Goal: Information Seeking & Learning: Learn about a topic

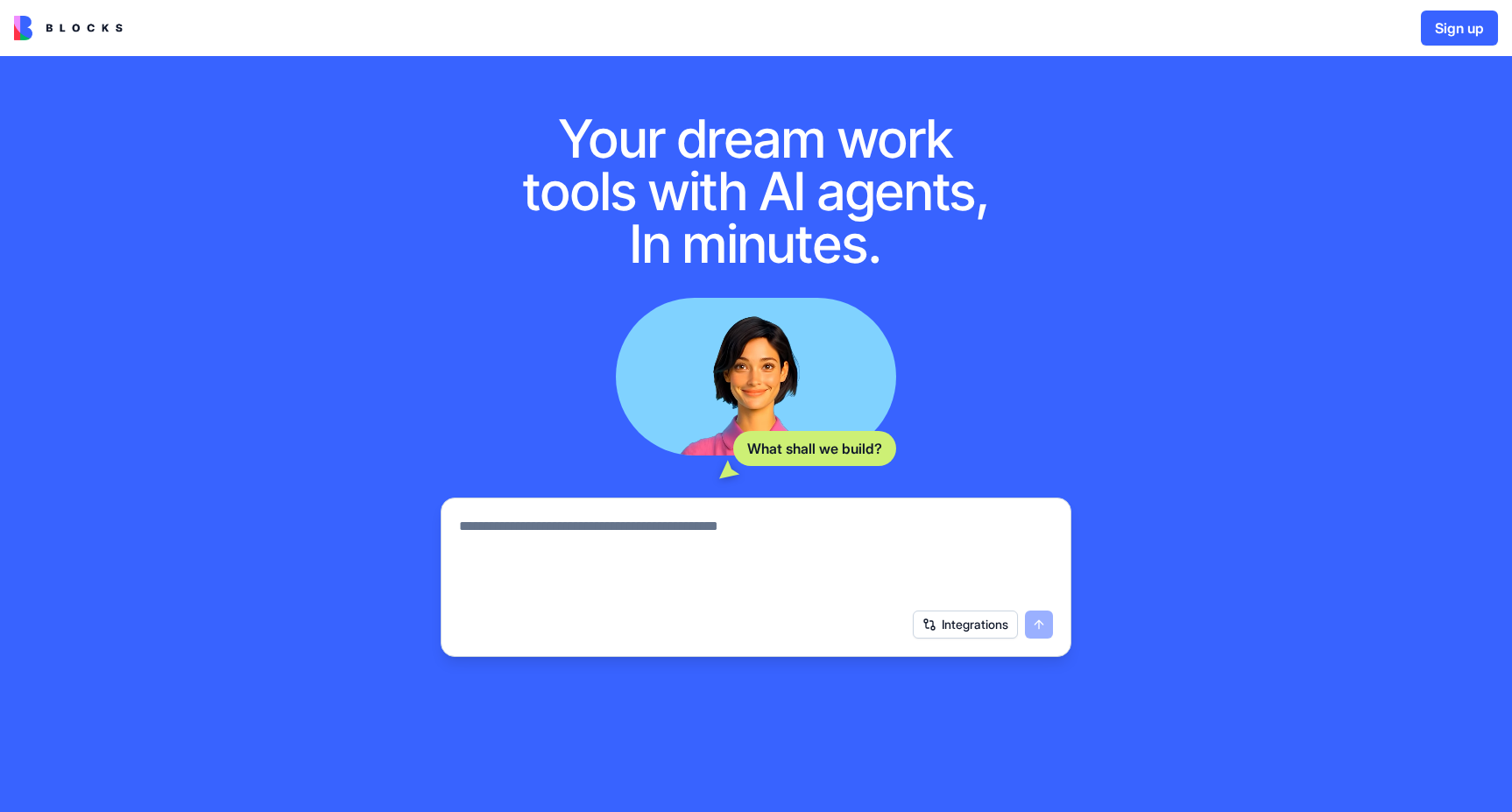
click at [841, 540] on textarea at bounding box center [756, 557] width 594 height 84
click at [69, 20] on img at bounding box center [69, 27] width 108 height 24
click at [36, 33] on img at bounding box center [69, 27] width 108 height 24
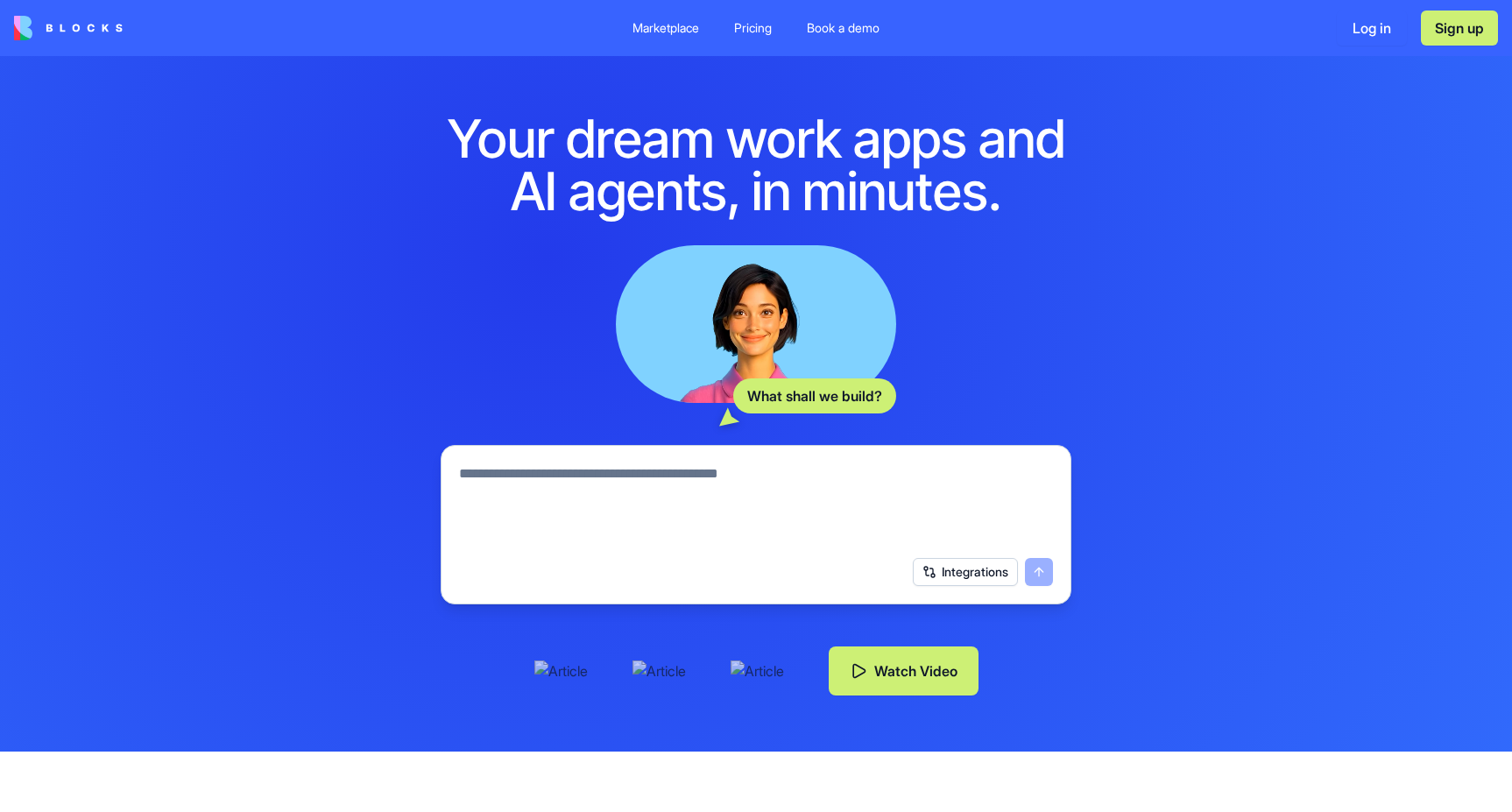
click at [1130, 369] on div "Your dream work apps and AI agents, in minutes. What shall we build? Integratio…" at bounding box center [756, 404] width 1512 height 695
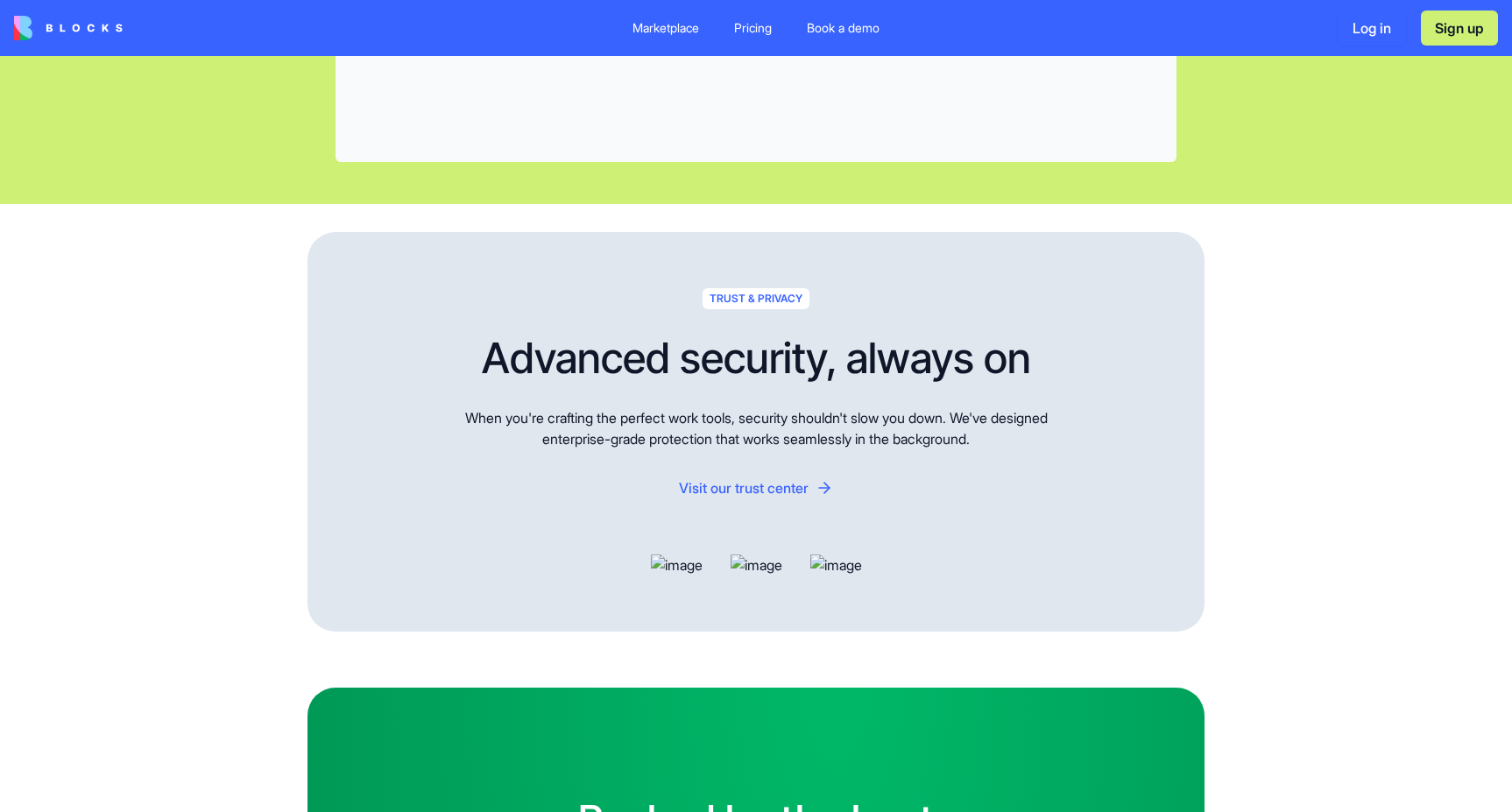
scroll to position [5401, 0]
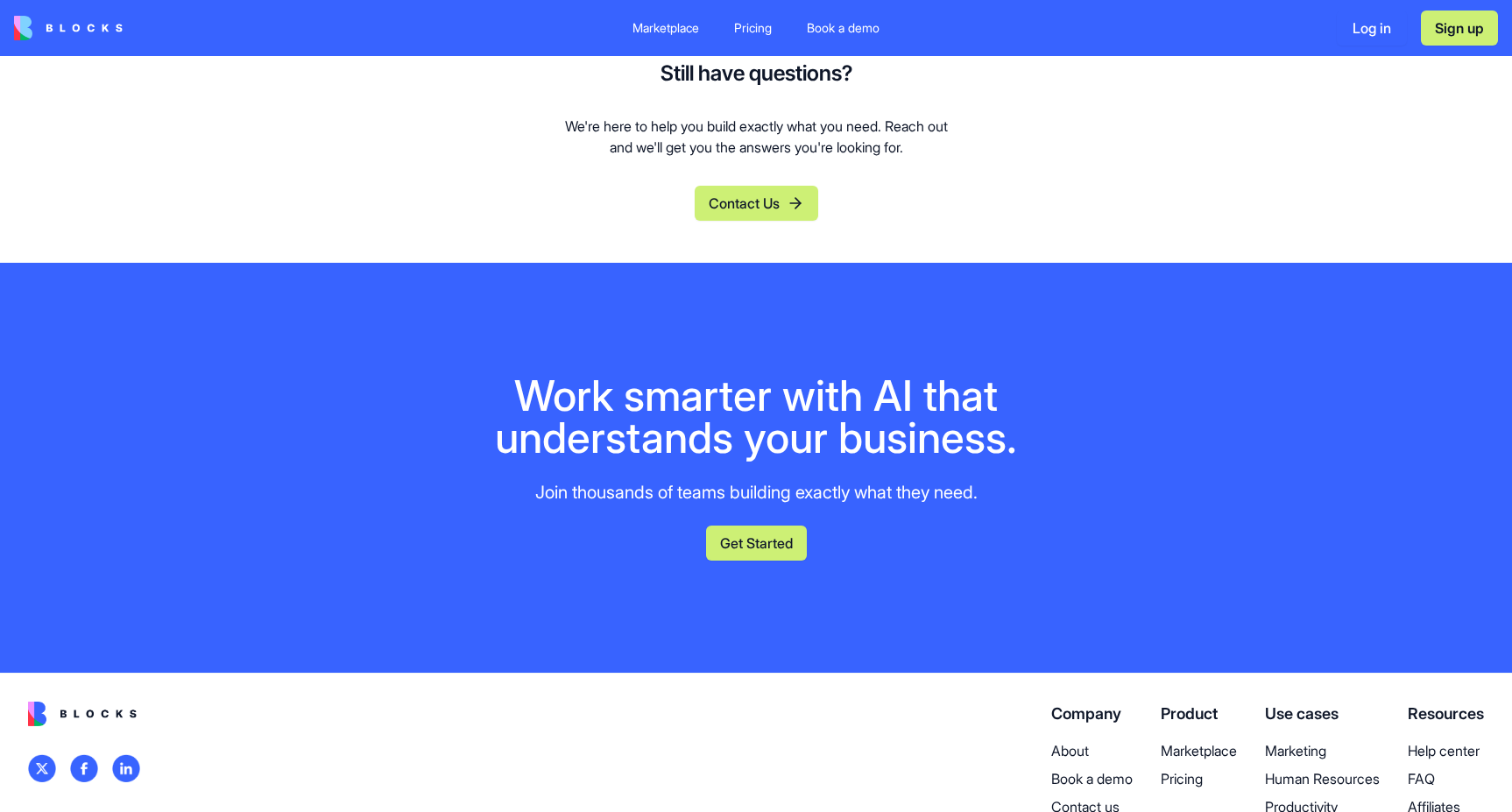
scroll to position [7067, 0]
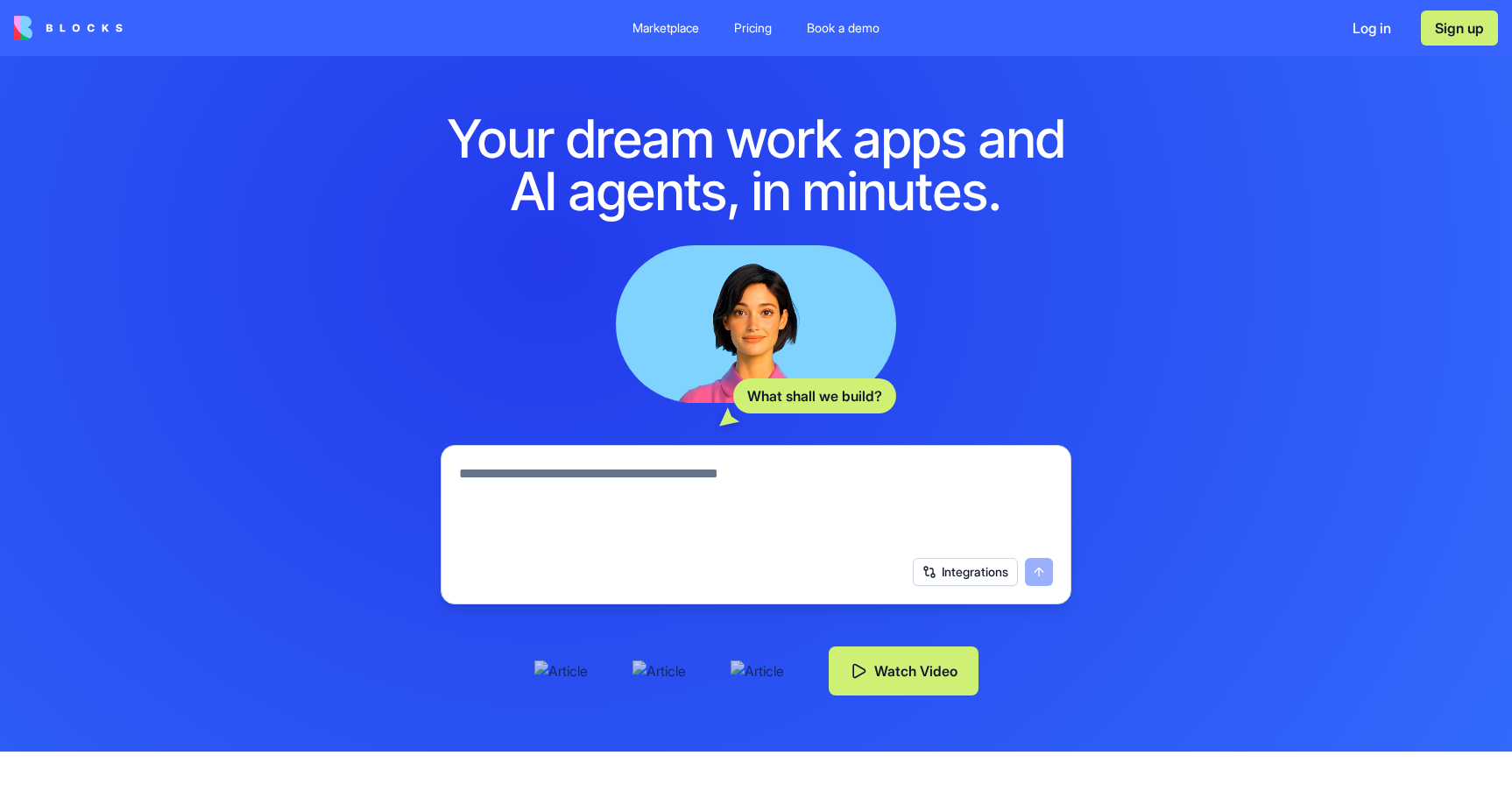
scroll to position [0, 0]
click at [753, 32] on div "Pricing" at bounding box center [753, 27] width 38 height 17
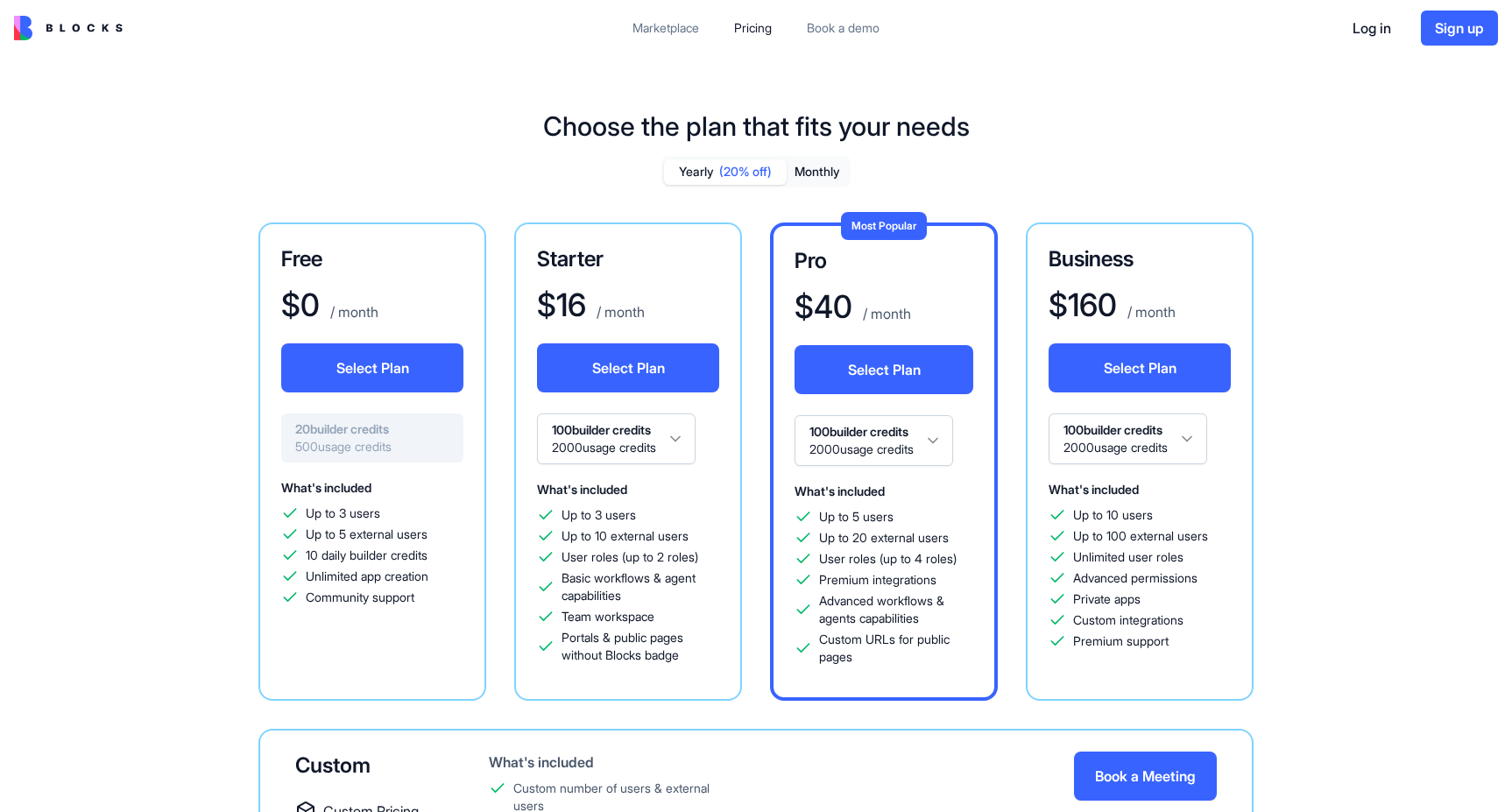
click at [694, 23] on div "Marketplace" at bounding box center [666, 27] width 67 height 17
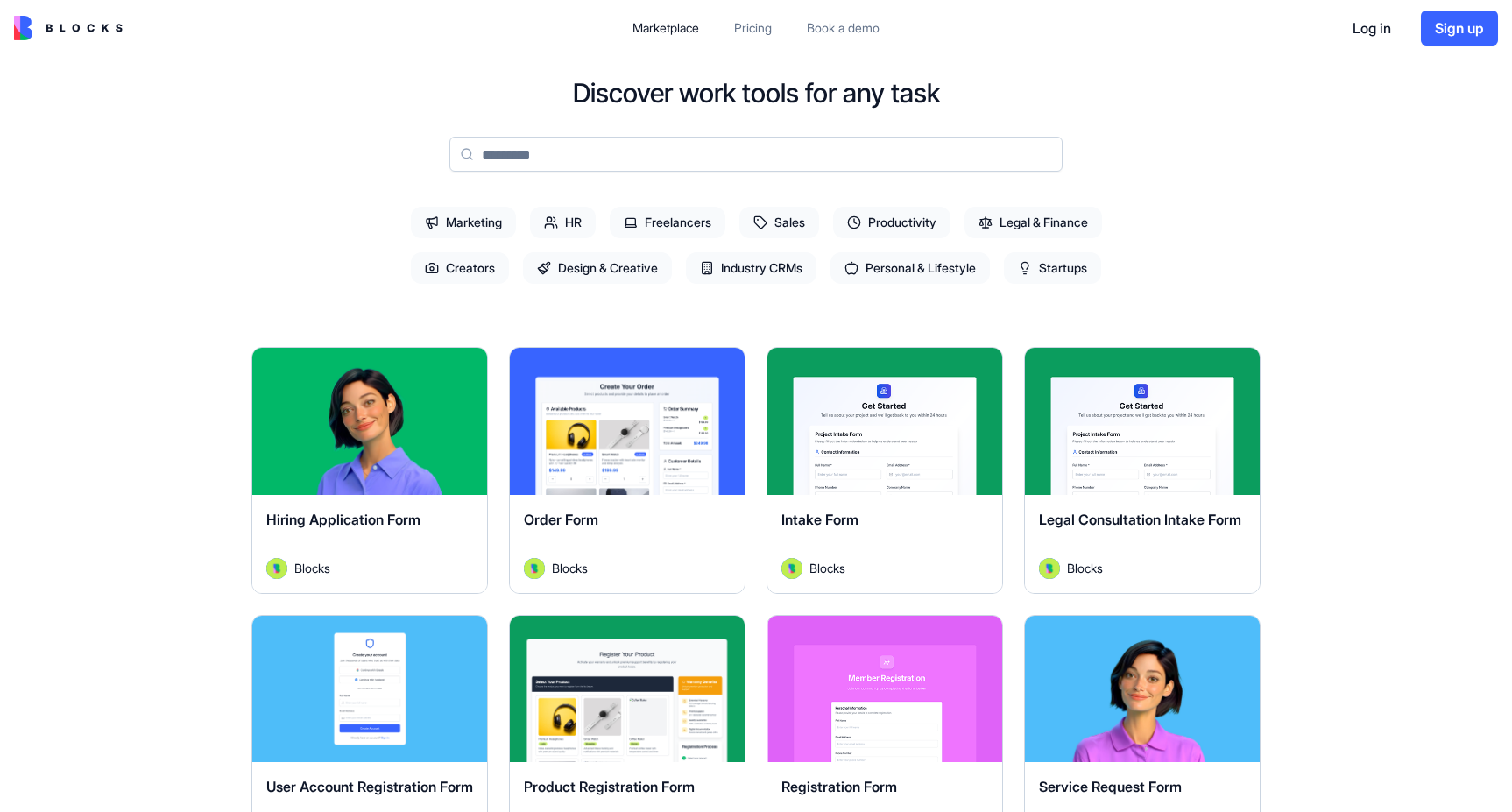
click at [491, 229] on span "Marketing" at bounding box center [463, 222] width 105 height 32
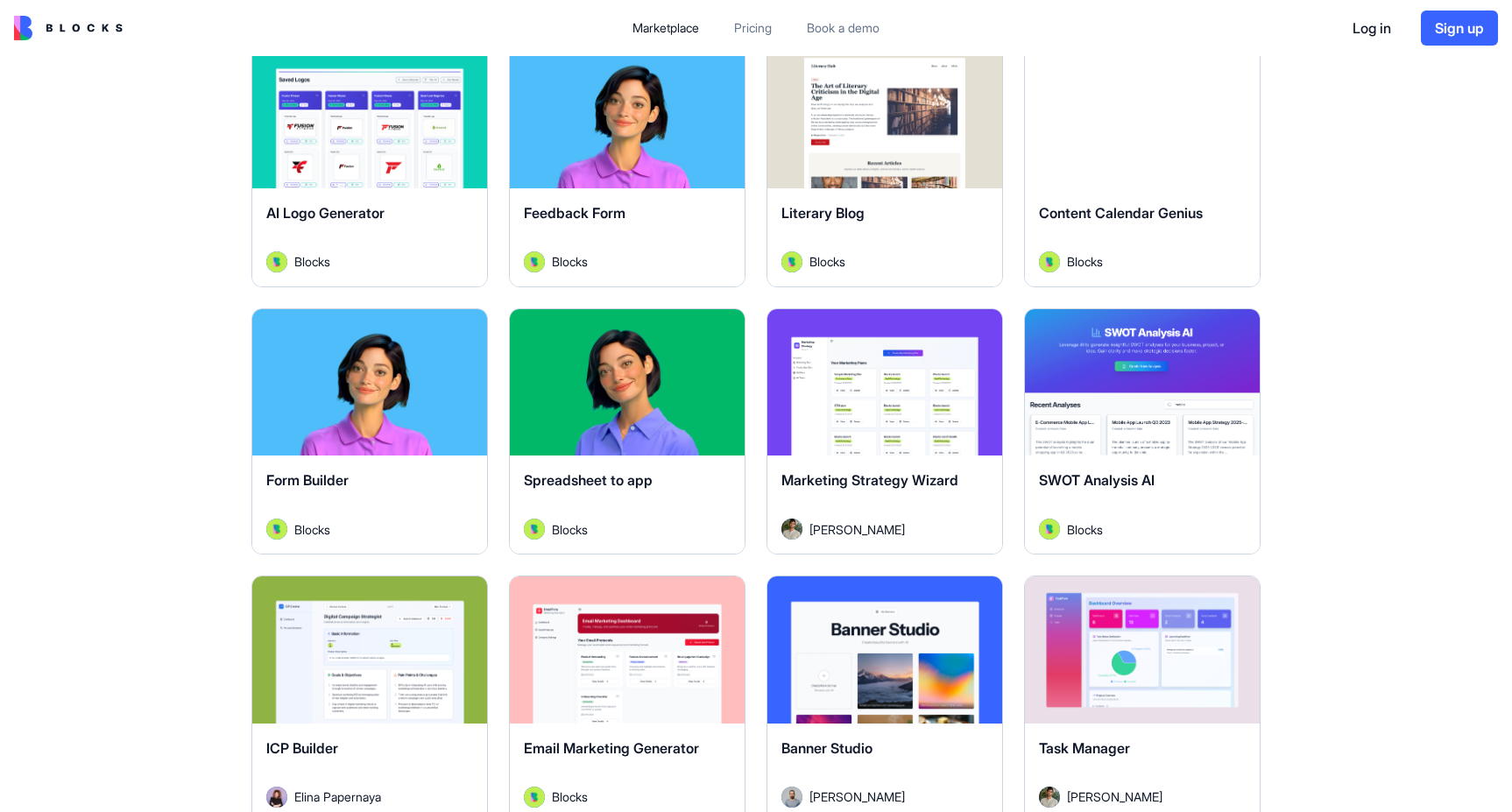
scroll to position [382, 0]
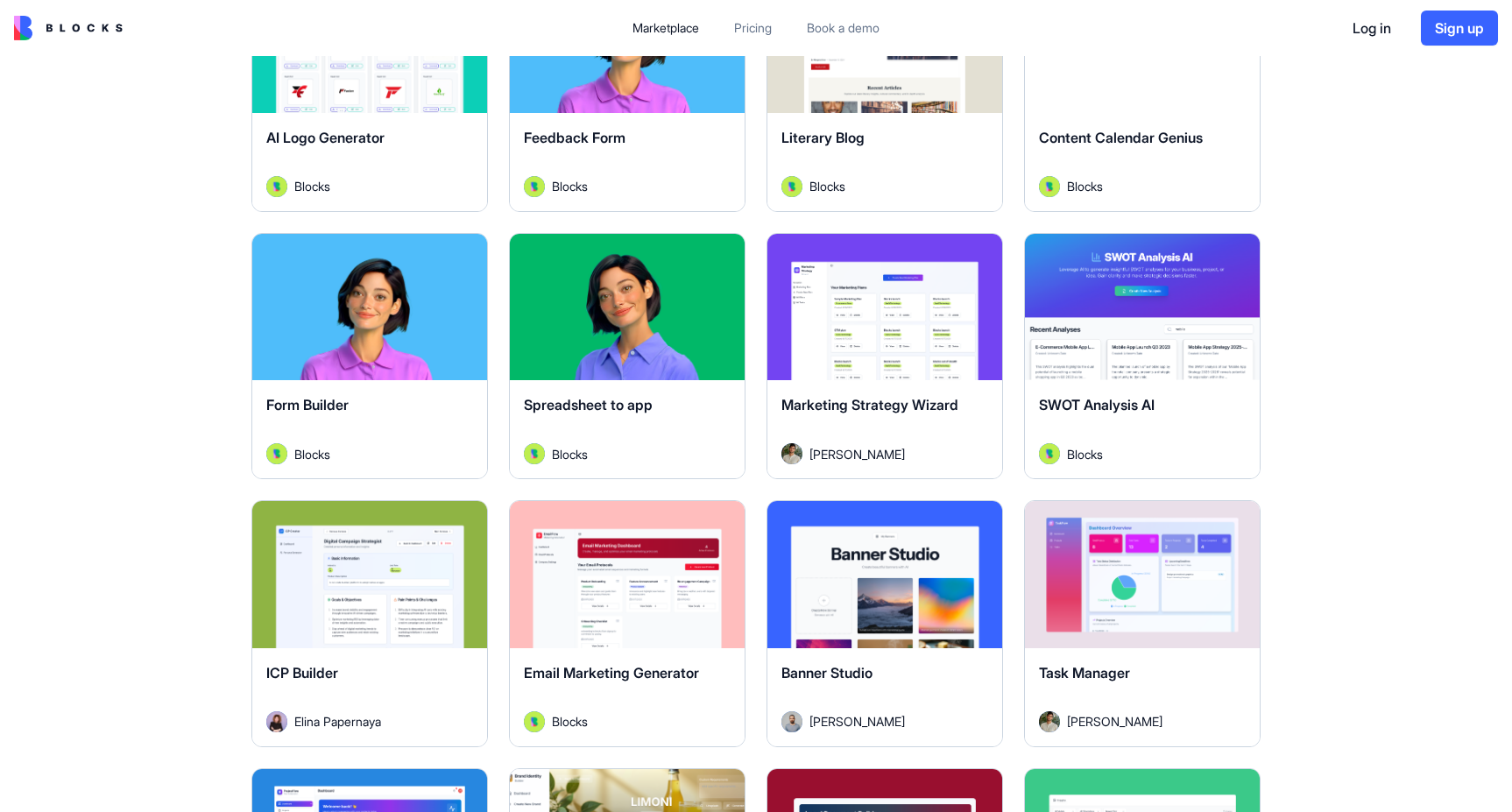
click at [631, 439] on div "Spreadsheet to app" at bounding box center [627, 419] width 207 height 49
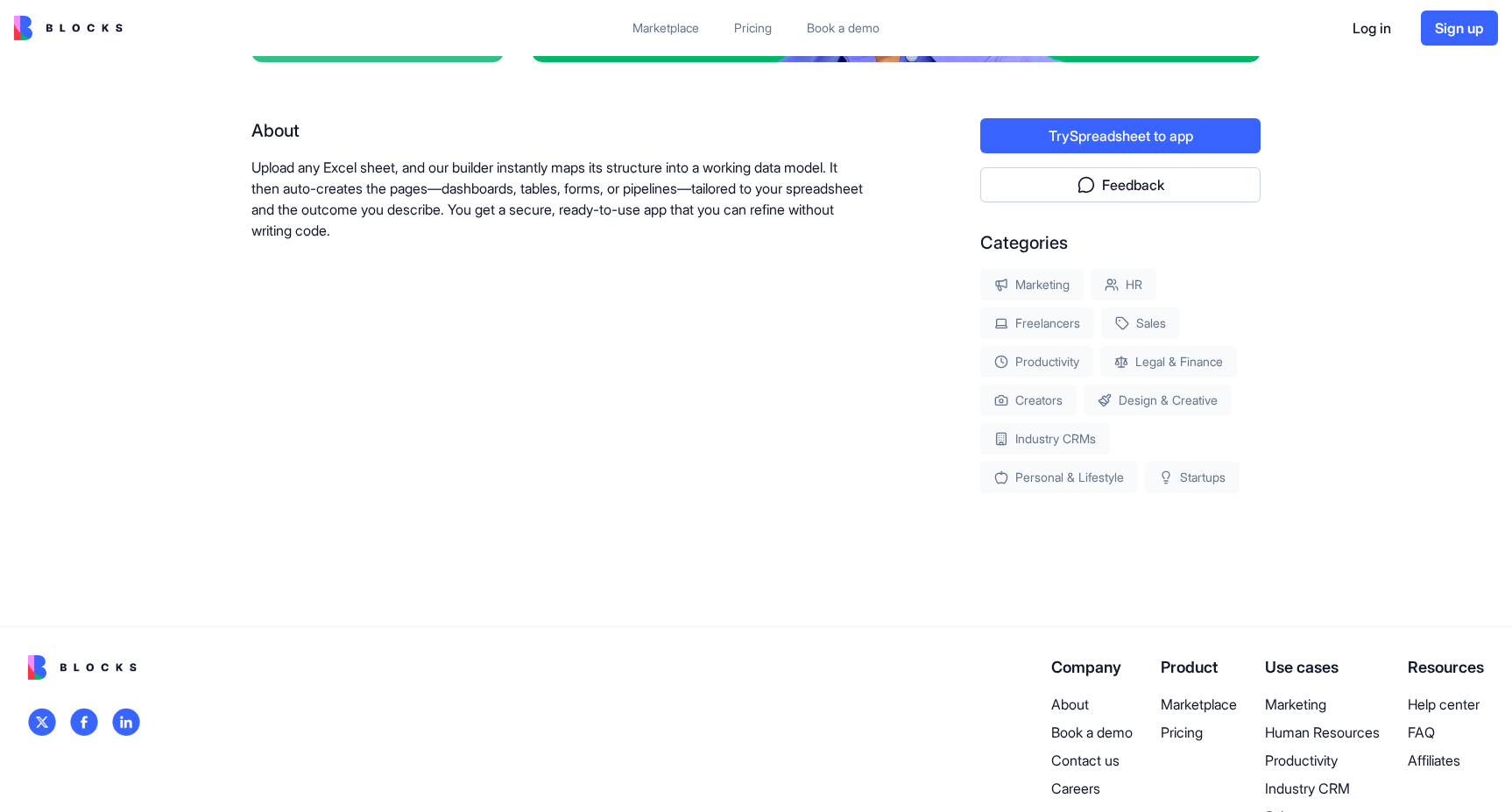
scroll to position [301, 0]
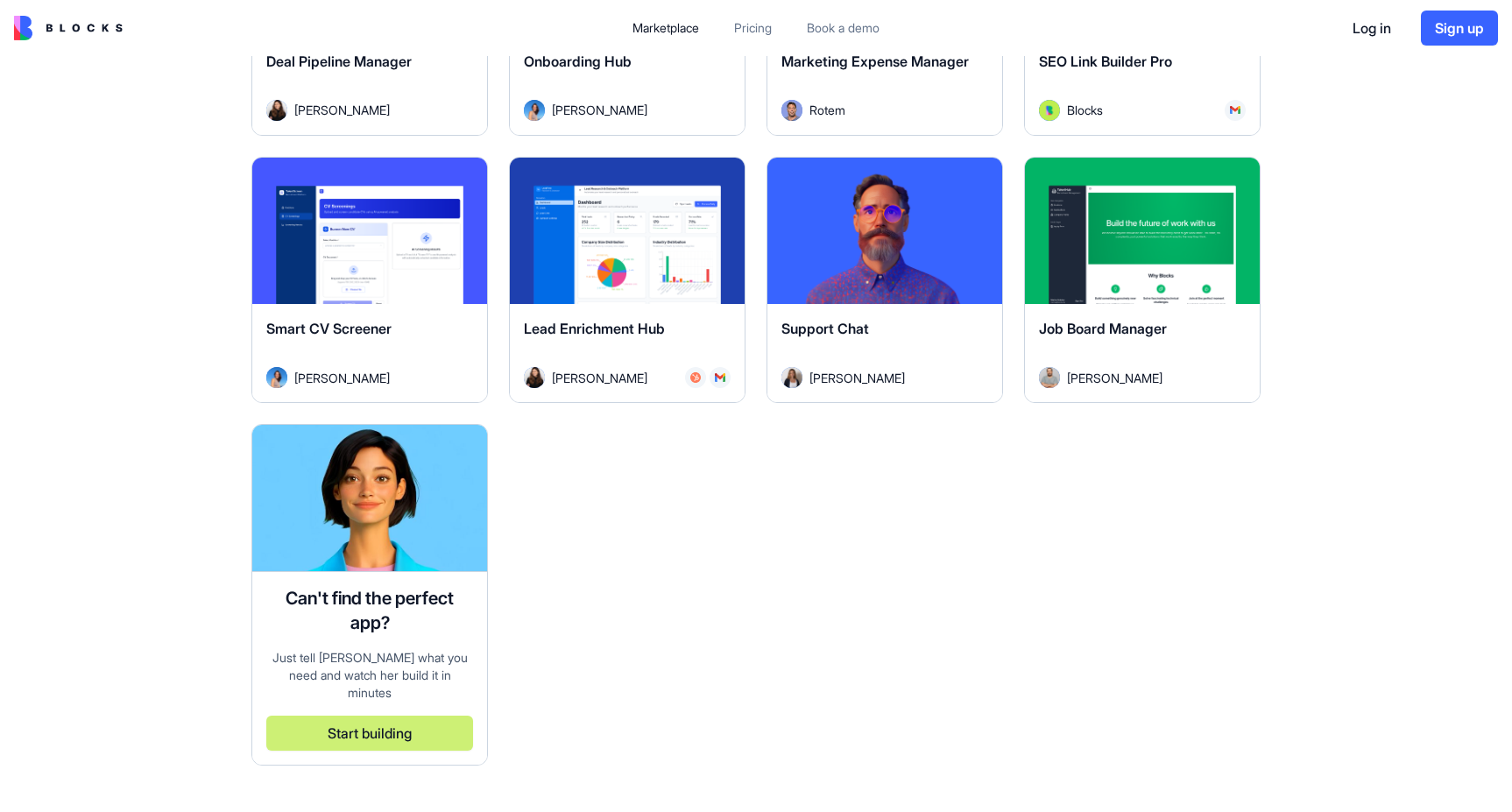
scroll to position [4743, 0]
